Goal: Task Accomplishment & Management: Complete application form

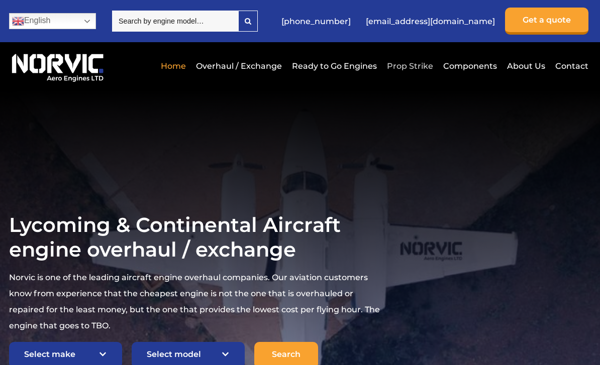
click at [413, 69] on link "Prop Strike" at bounding box center [409, 66] width 51 height 25
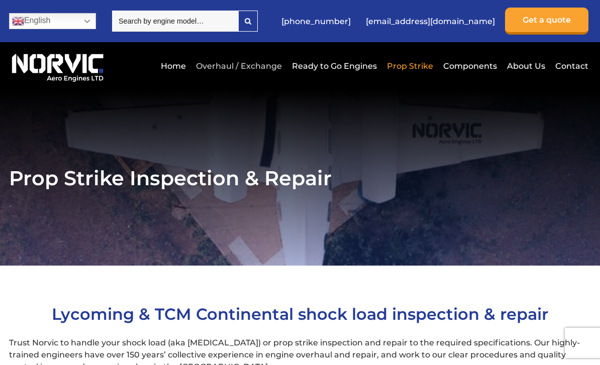
click at [249, 69] on link "Overhaul / Exchange" at bounding box center [239, 66] width 91 height 25
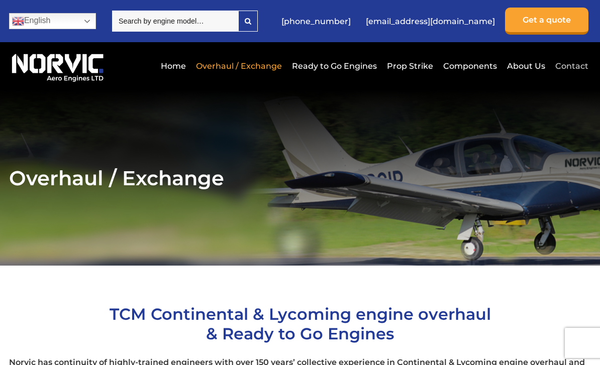
click at [576, 69] on link "Contact" at bounding box center [571, 66] width 36 height 25
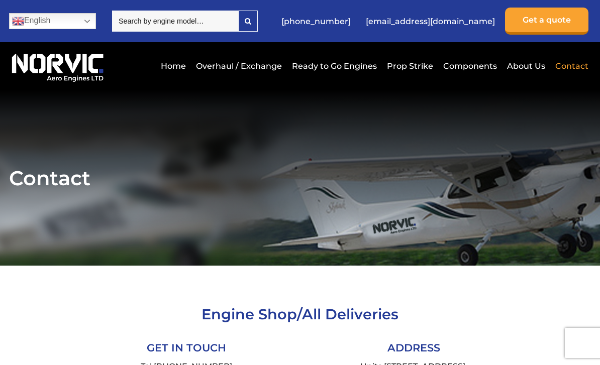
click at [236, 27] on input "search" at bounding box center [175, 21] width 126 height 21
type input "0200"
click at [572, 76] on link "Contact" at bounding box center [571, 66] width 36 height 25
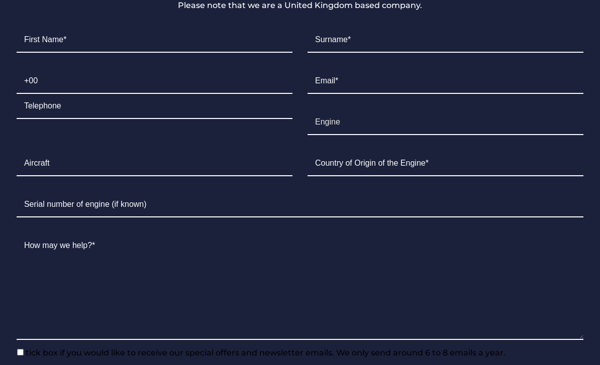
scroll to position [1232, 0]
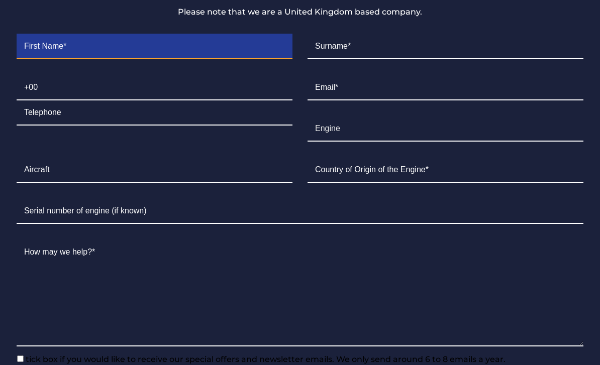
click at [87, 59] on input "Contact form" at bounding box center [155, 46] width 276 height 25
type input "[PERSON_NAME]"
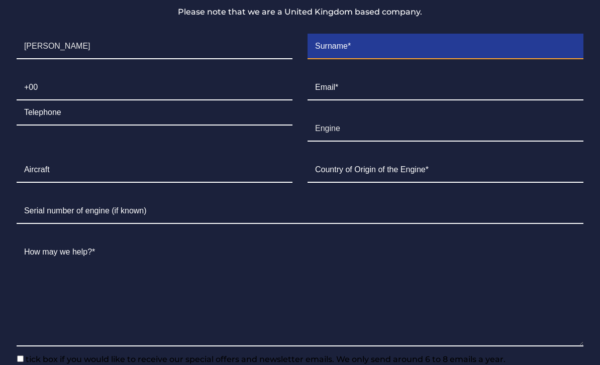
click at [342, 59] on input "Contact form" at bounding box center [446, 46] width 276 height 25
type input "oldfield"
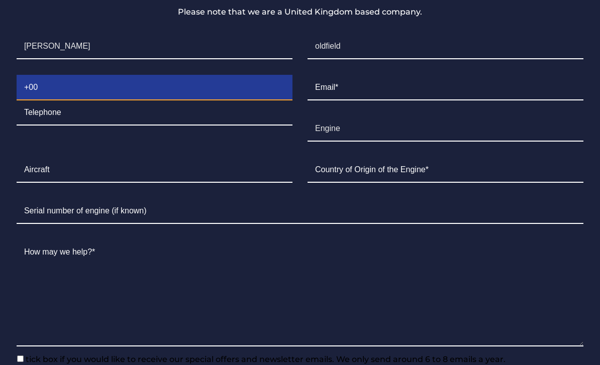
click at [61, 101] on input "Contact form" at bounding box center [155, 87] width 276 height 25
type input "4"
type input "07711637953"
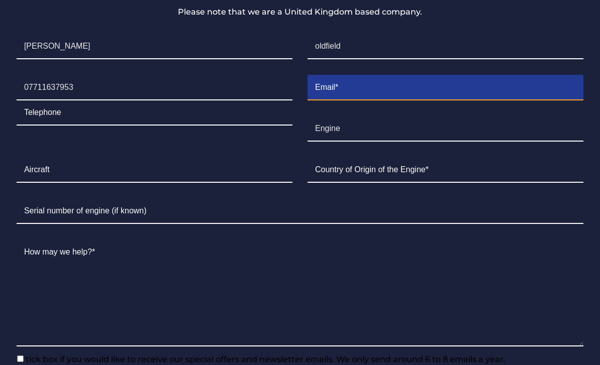
click at [352, 101] on input "Contact form" at bounding box center [446, 87] width 276 height 25
type input "[EMAIL_ADDRESS][DOMAIN_NAME]"
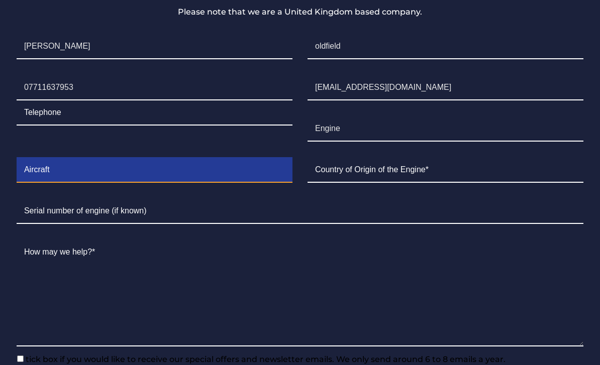
click at [78, 183] on input "Contact form" at bounding box center [155, 170] width 276 height 25
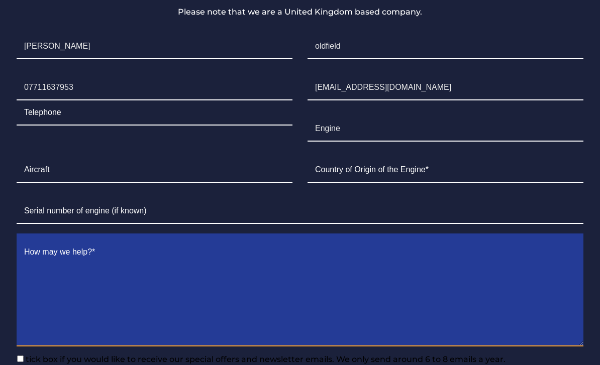
click at [82, 301] on textarea "Contact form" at bounding box center [300, 293] width 567 height 107
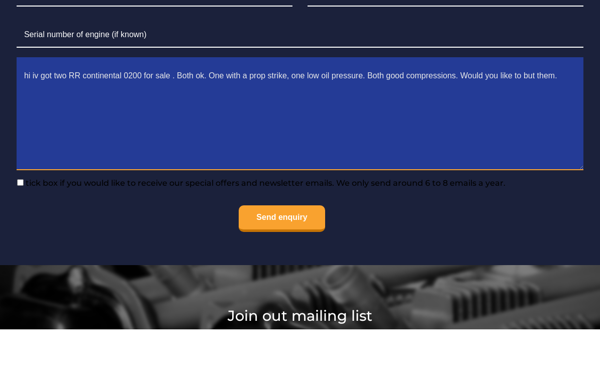
scroll to position [1373, 0]
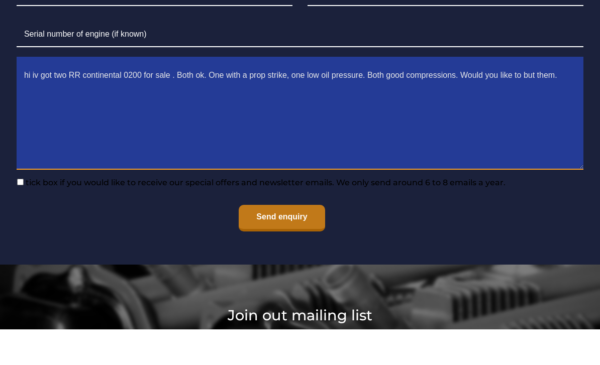
type textarea "hi iv got two RR continental 0200 for sale . Both ok. One with a prop strike, o…"
click at [273, 268] on input "Send enquiry" at bounding box center [282, 254] width 86 height 27
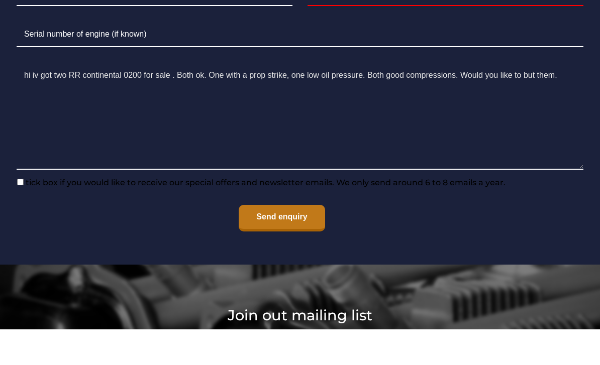
scroll to position [1409, 0]
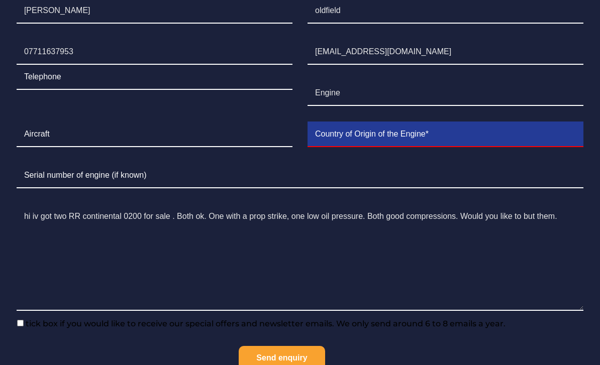
click at [367, 147] on input "Contact form" at bounding box center [446, 134] width 276 height 25
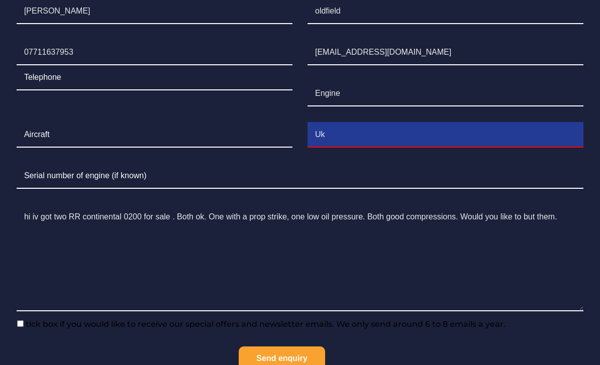
type input "Uk"
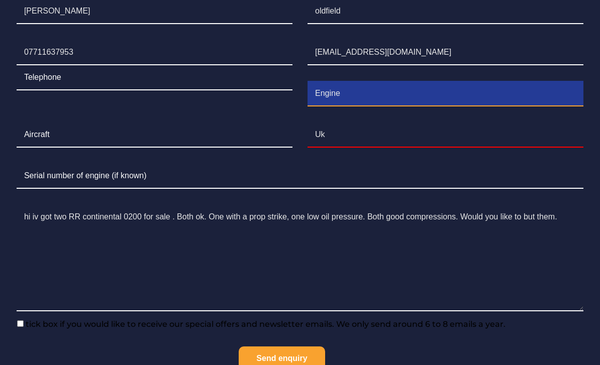
click at [342, 107] on input "Engine" at bounding box center [446, 93] width 276 height 25
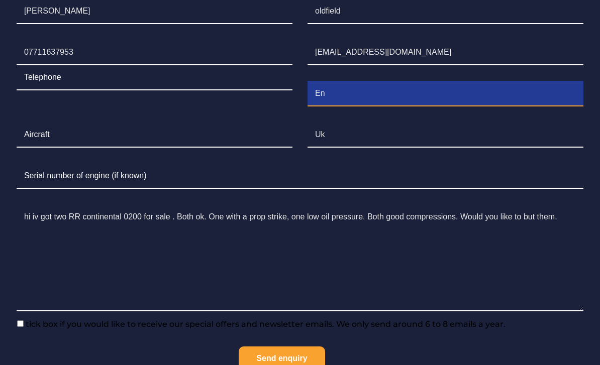
type input "E"
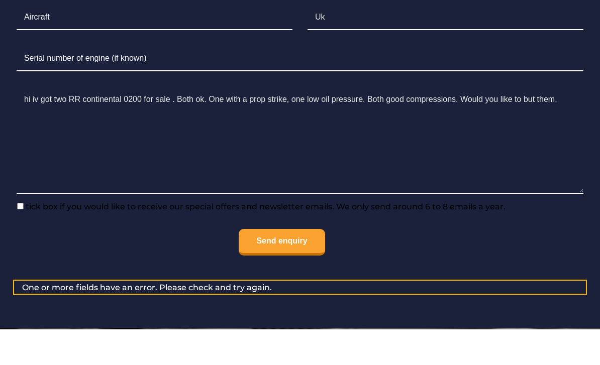
scroll to position [1355, 0]
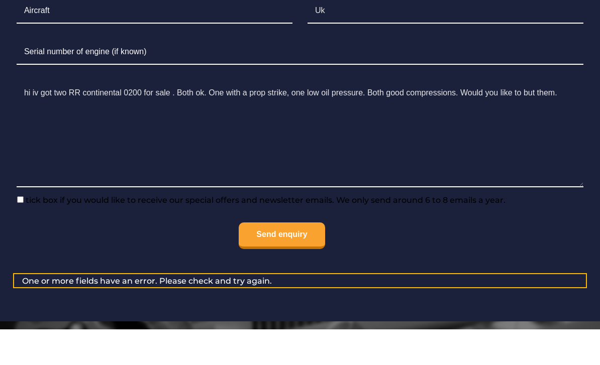
type input "RR continental 0200"
click at [290, 285] on input "Send enquiry" at bounding box center [282, 272] width 86 height 27
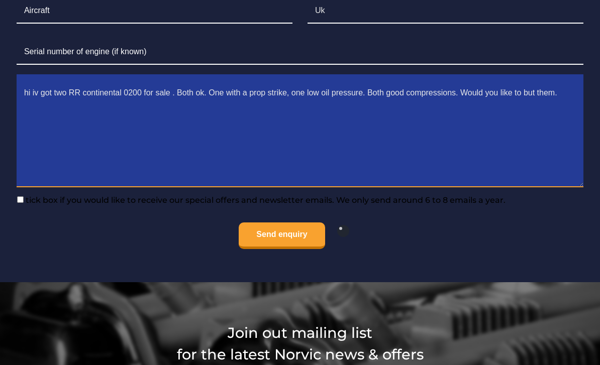
click at [528, 157] on textarea "hi iv got two RR continental 0200 for sale . Both ok. One with a prop strike, o…" at bounding box center [300, 134] width 567 height 107
click at [532, 153] on textarea "hi iv got two RR continental 0200 for sale . Both ok. One with a prop strike, o…" at bounding box center [300, 134] width 567 height 107
type textarea "hi iv got two RR continental 0200 for sale . Both ok. One with a prop strike, o…"
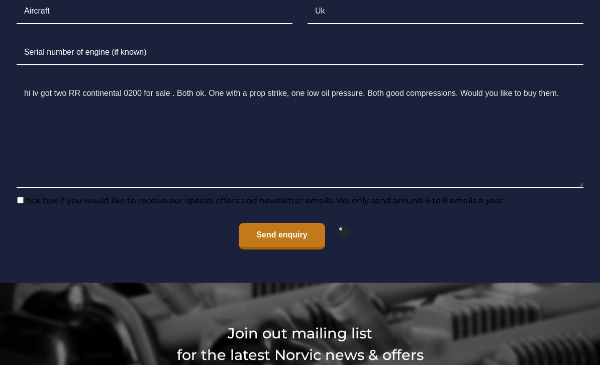
click at [294, 250] on input "Send enquiry" at bounding box center [282, 236] width 86 height 27
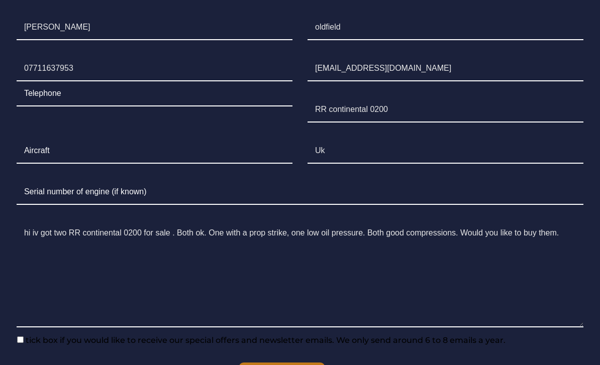
scroll to position [1243, 0]
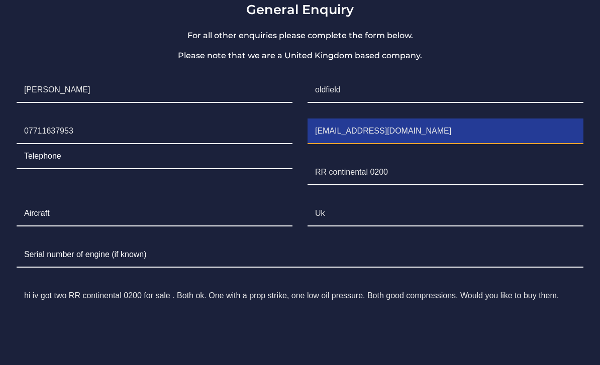
click at [414, 144] on input "[EMAIL_ADDRESS][DOMAIN_NAME]" at bounding box center [446, 131] width 276 height 25
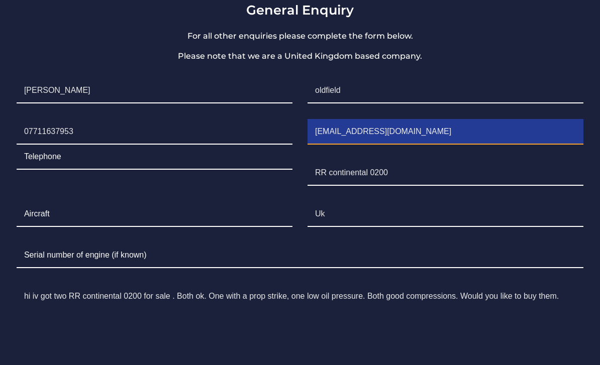
type input "[EMAIL_ADDRESS][DOMAIN_NAME]"
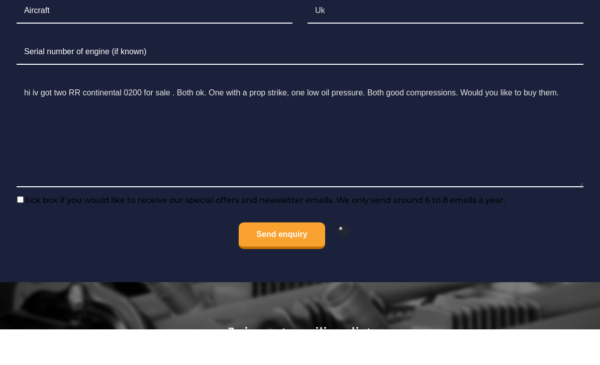
scroll to position [1356, 0]
click at [266, 285] on input "Send enquiry" at bounding box center [282, 271] width 86 height 27
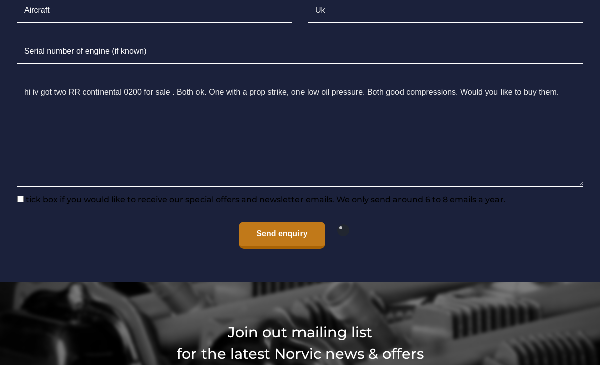
click at [299, 249] on input "Send enquiry" at bounding box center [282, 235] width 86 height 27
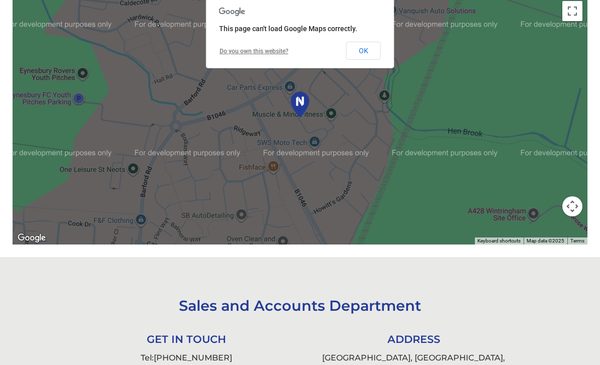
scroll to position [451, 0]
